Goal: Book appointment/travel/reservation

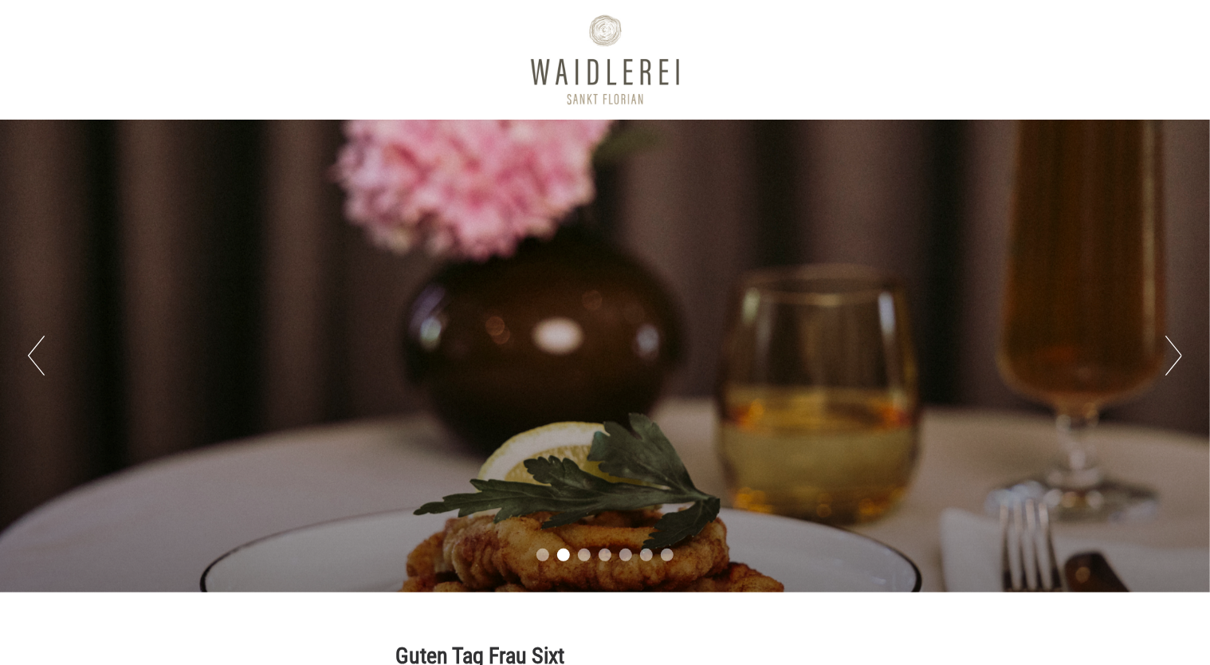
click at [813, 640] on div "Guten Tag Frau Sixt Herzlichen Dank für Ihre Anfrage! Wir freuen uns, Ihr Inter…" at bounding box center [605, 640] width 1210 height 96
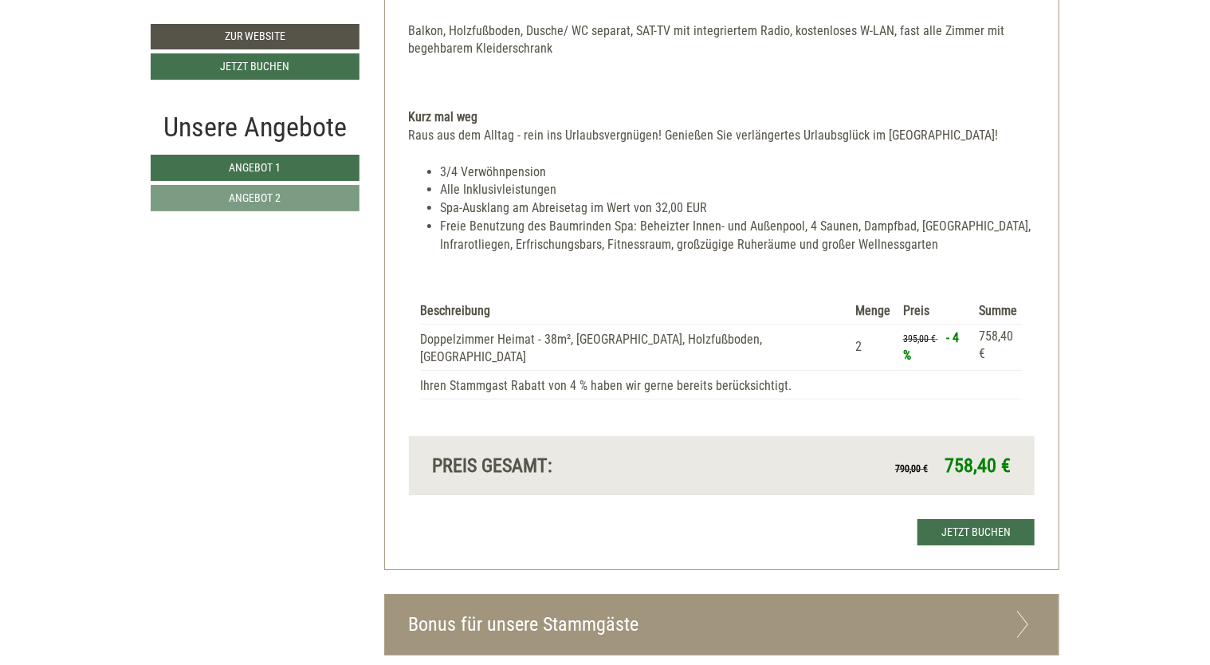
scroll to position [2570, 0]
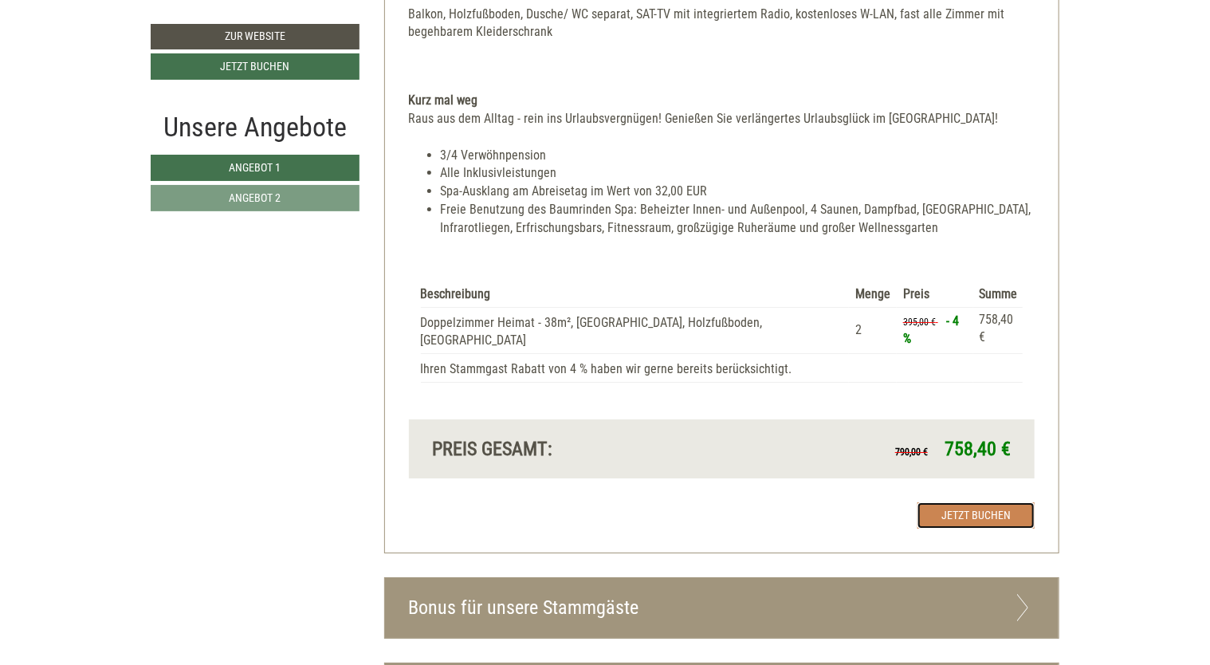
click at [813, 502] on link "Jetzt buchen" at bounding box center [975, 515] width 117 height 26
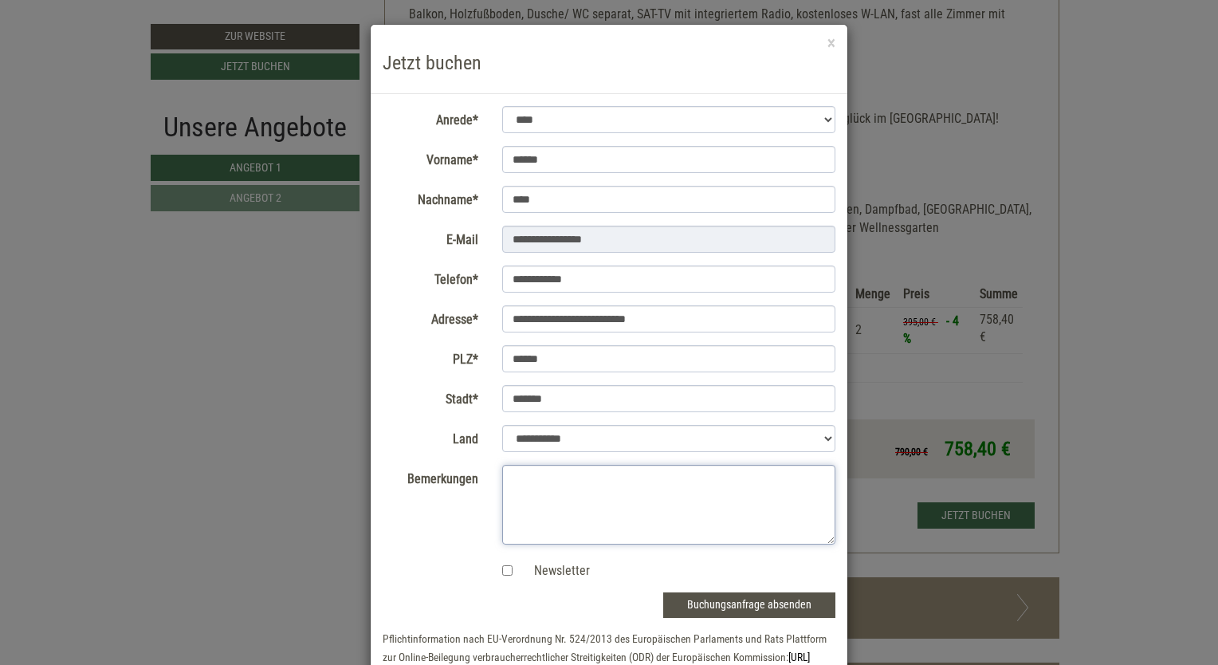
click at [540, 479] on textarea "Bemerkungen" at bounding box center [669, 505] width 334 height 80
click at [508, 477] on textarea "**********" at bounding box center [669, 505] width 334 height 80
click at [574, 513] on textarea "**********" at bounding box center [669, 505] width 334 height 80
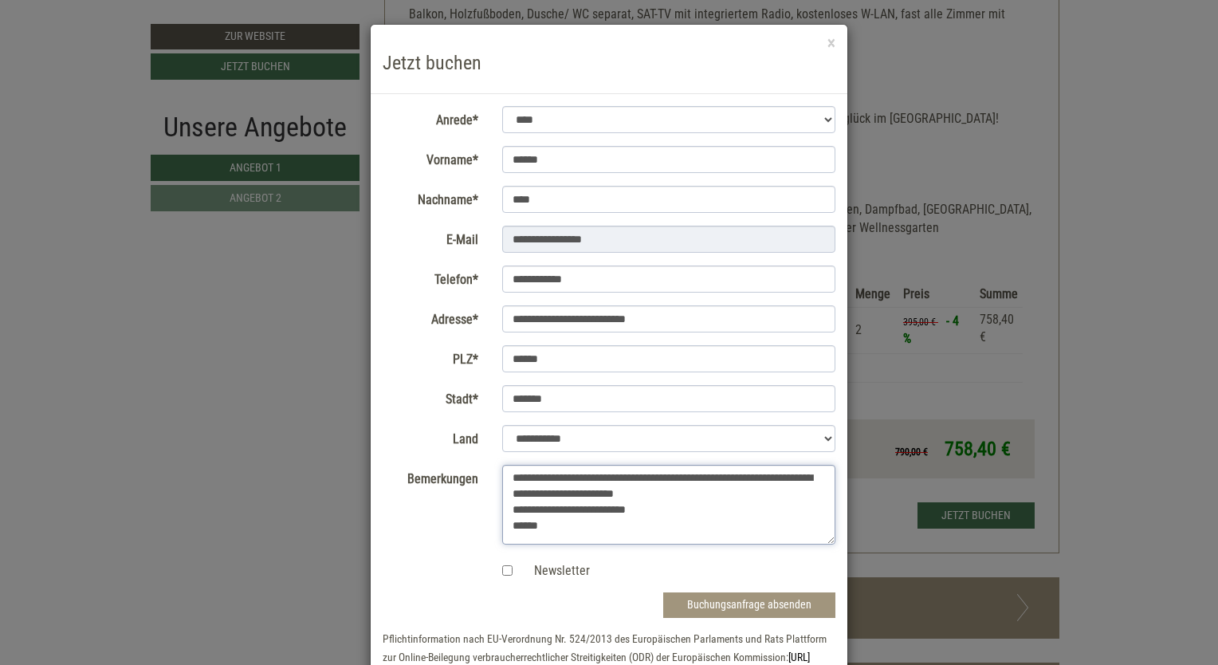
type textarea "**********"
click at [762, 599] on button "Buchungsanfrage absenden" at bounding box center [749, 605] width 172 height 26
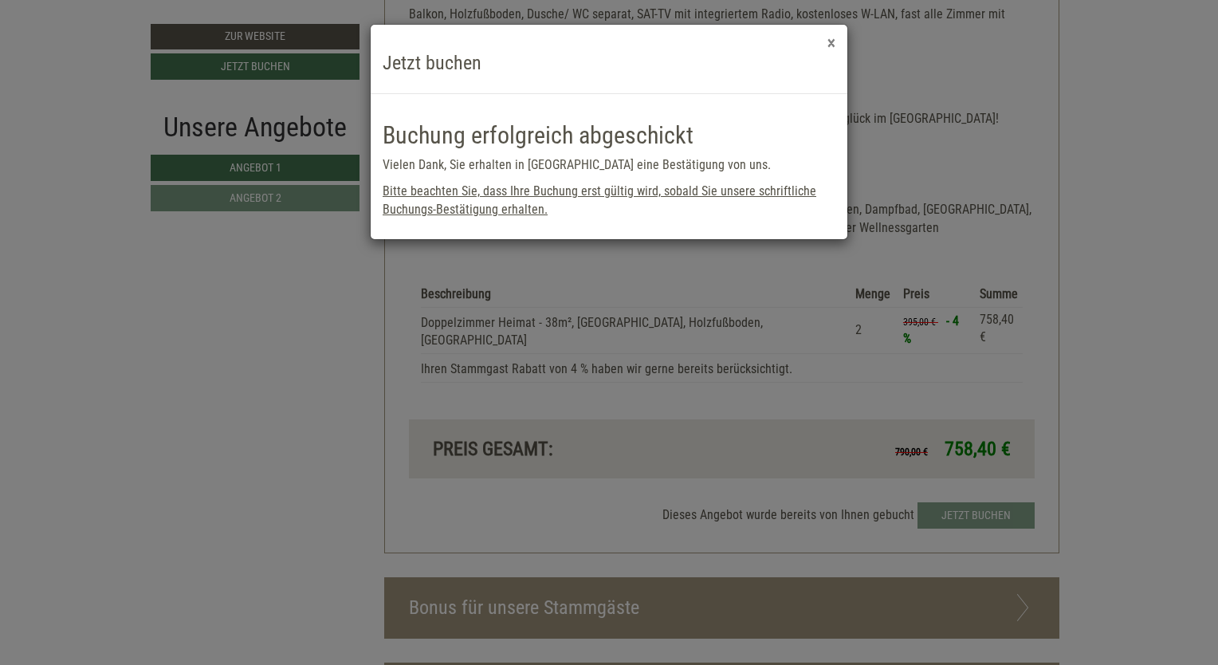
click at [813, 46] on button "×" at bounding box center [831, 43] width 8 height 17
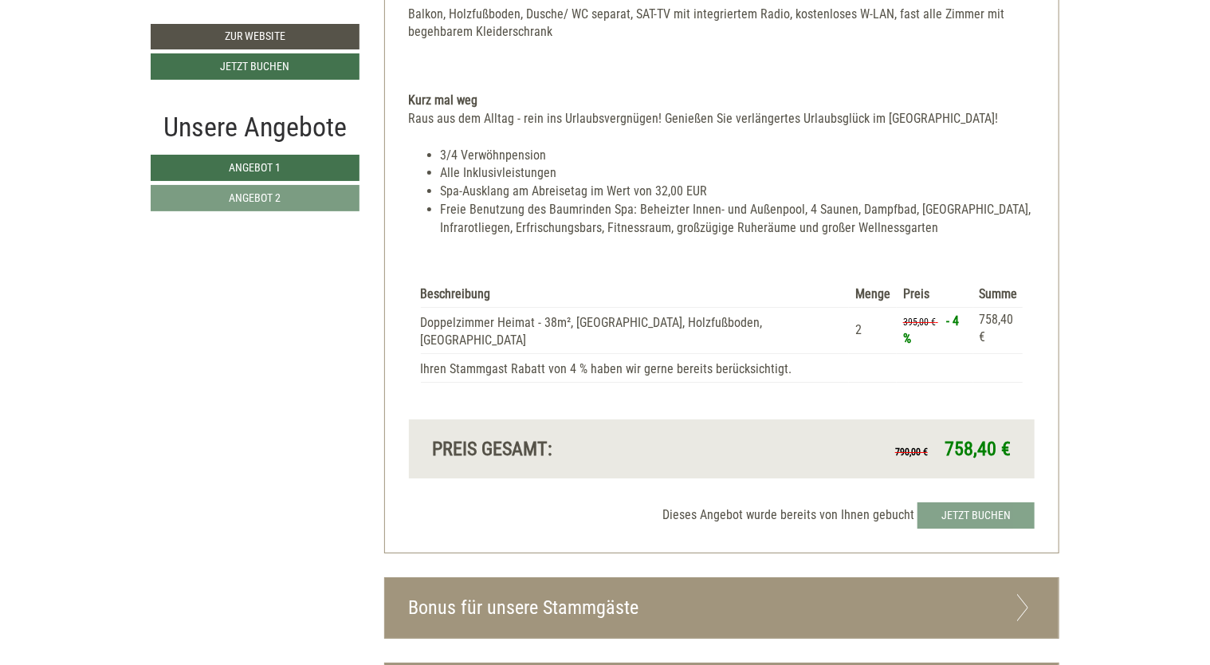
drag, startPoint x: 1208, startPoint y: 447, endPoint x: 1218, endPoint y: 547, distance: 100.1
drag, startPoint x: 1218, startPoint y: 547, endPoint x: 1196, endPoint y: 607, distance: 64.3
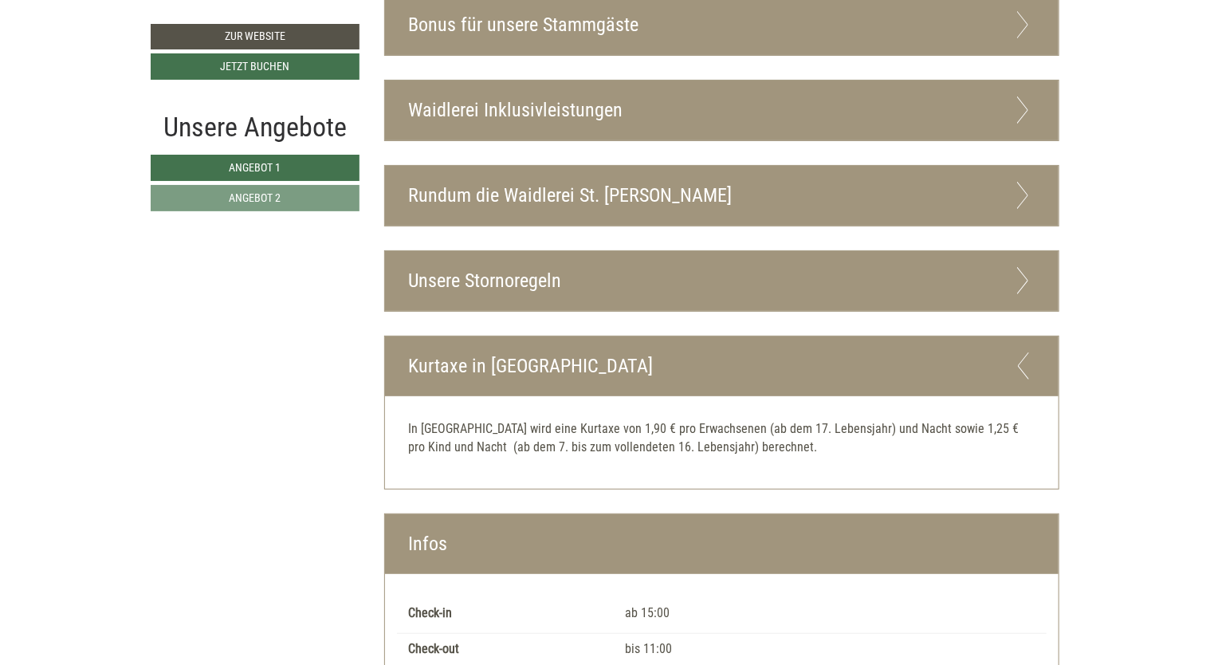
scroll to position [3662, 0]
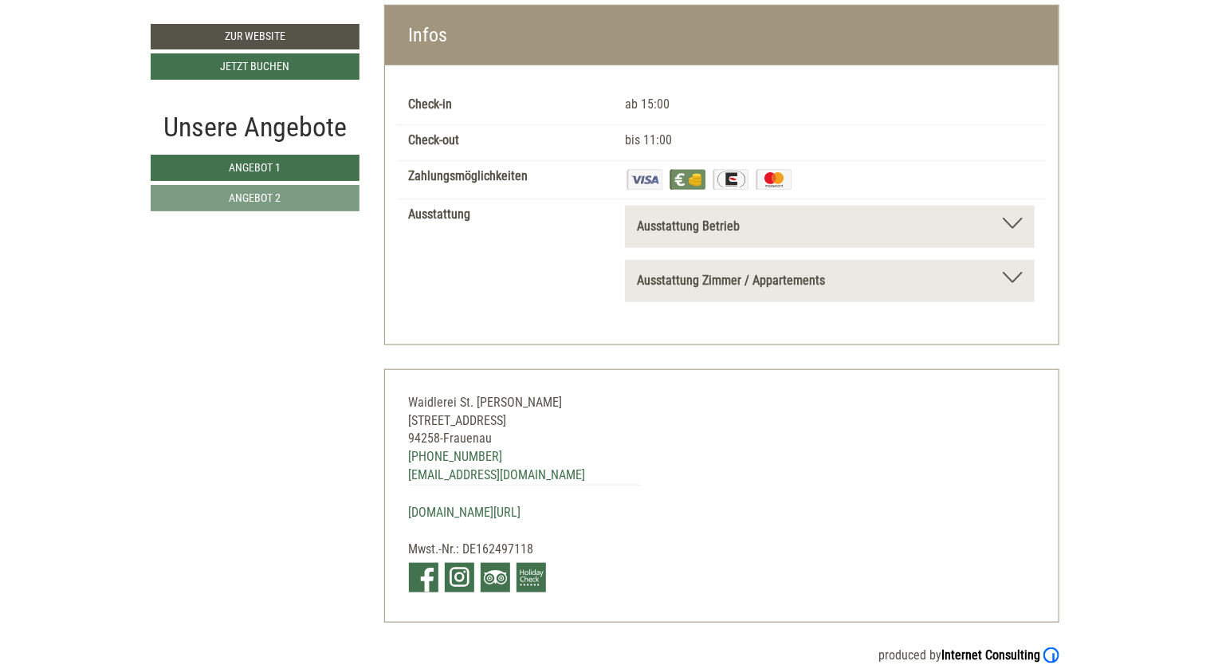
click at [813, 272] on div "Ausstattung Zimmer / Appartements" at bounding box center [830, 281] width 386 height 18
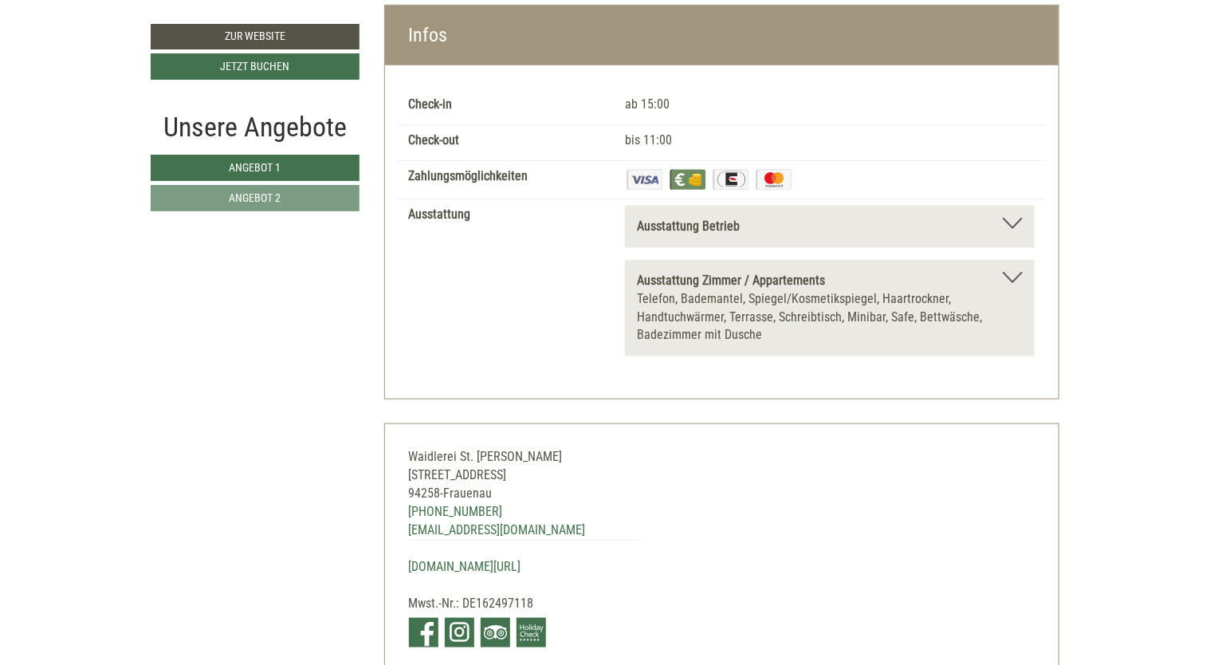
click at [813, 272] on div "Ausstattung Zimmer / Appartements" at bounding box center [830, 281] width 386 height 18
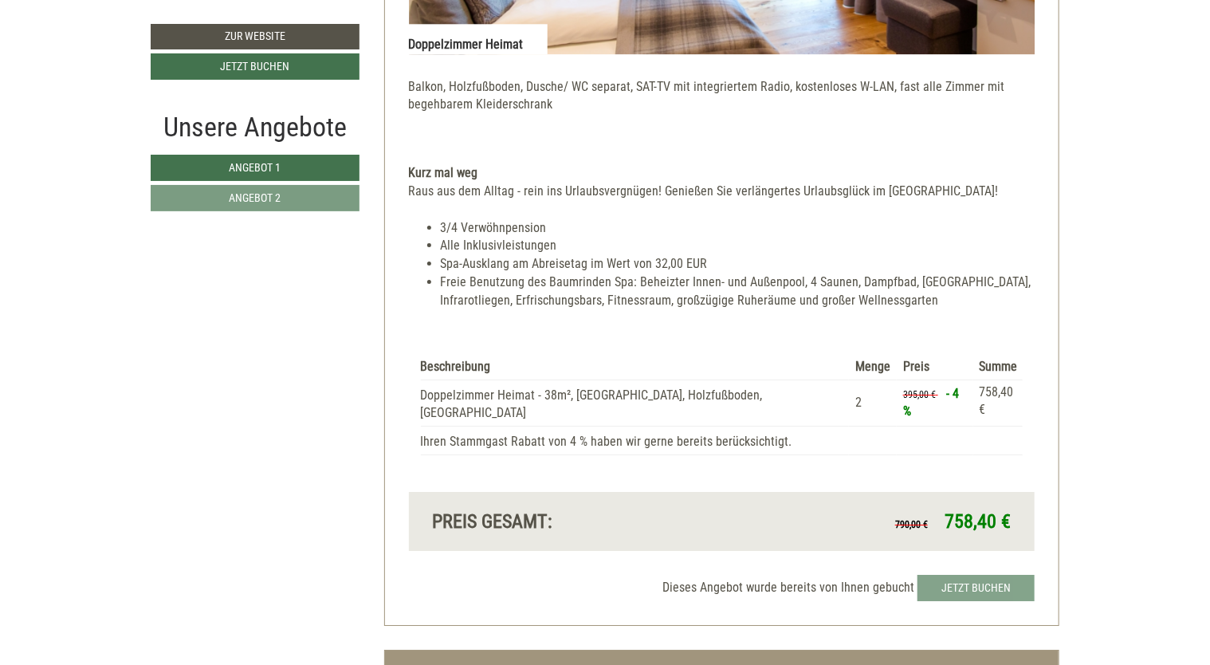
scroll to position [3080, 0]
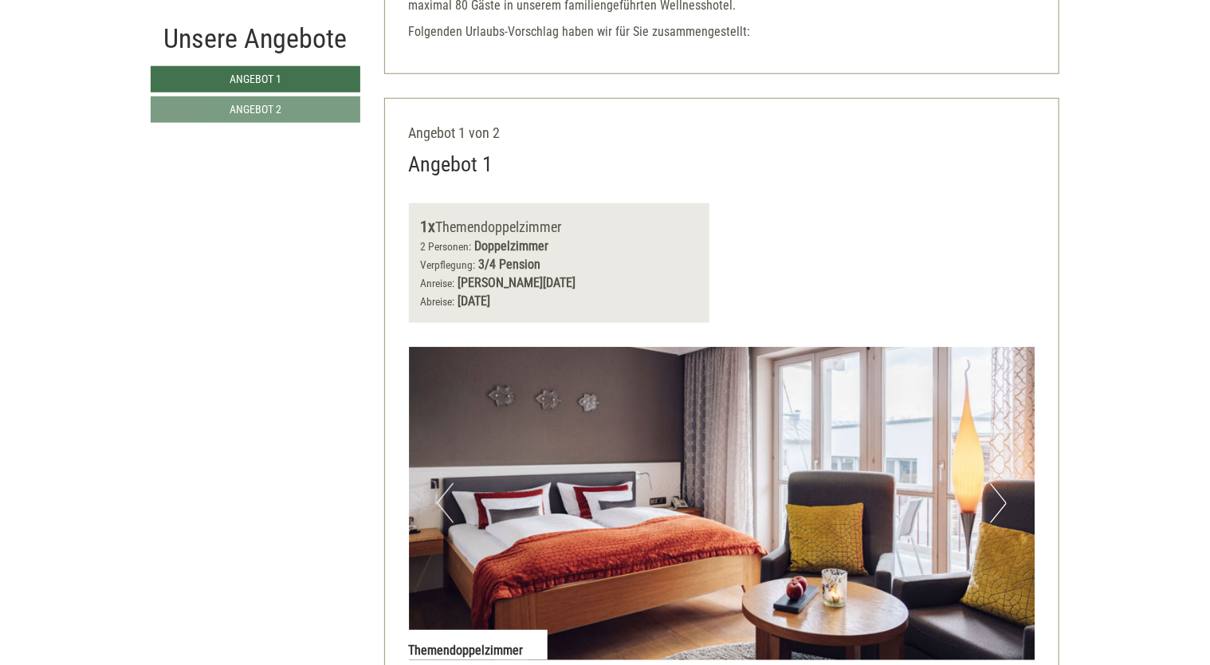
scroll to position [0, 0]
